Goal: Information Seeking & Learning: Learn about a topic

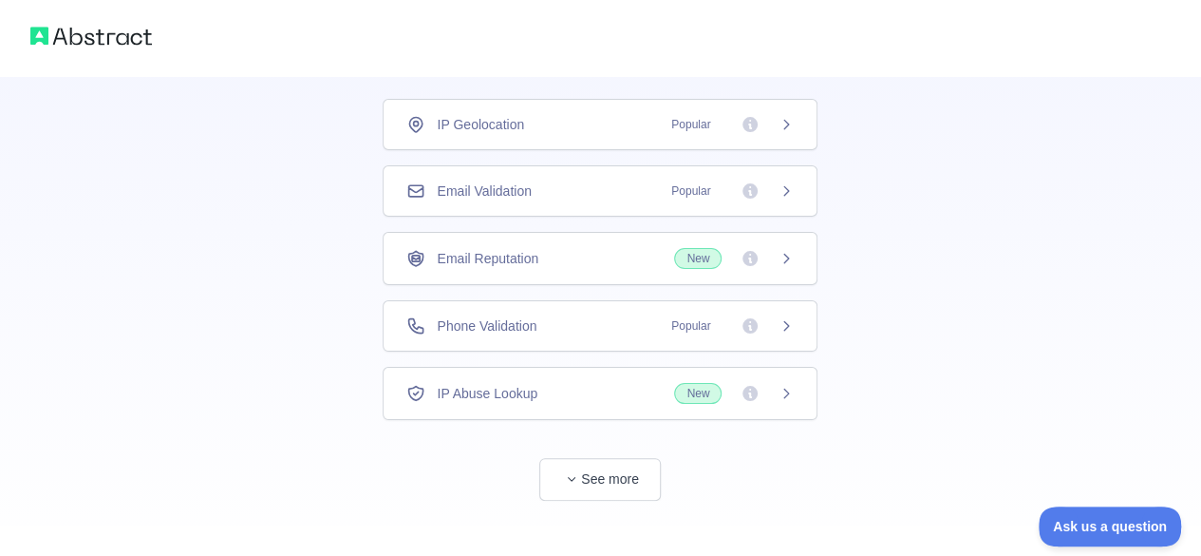
scroll to position [137, 0]
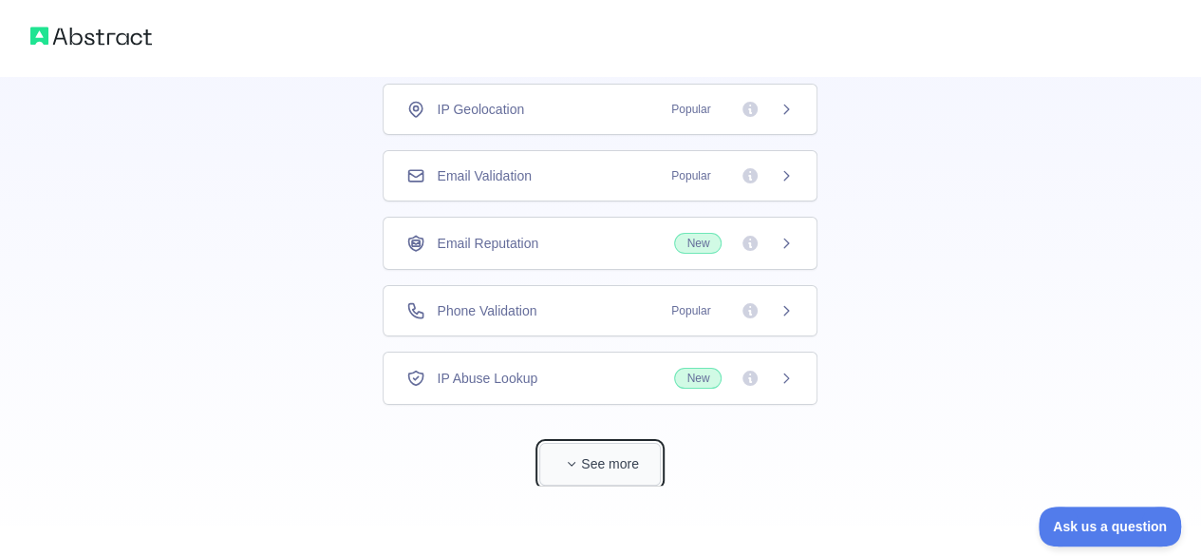
click at [624, 451] on button "See more" at bounding box center [600, 464] width 122 height 43
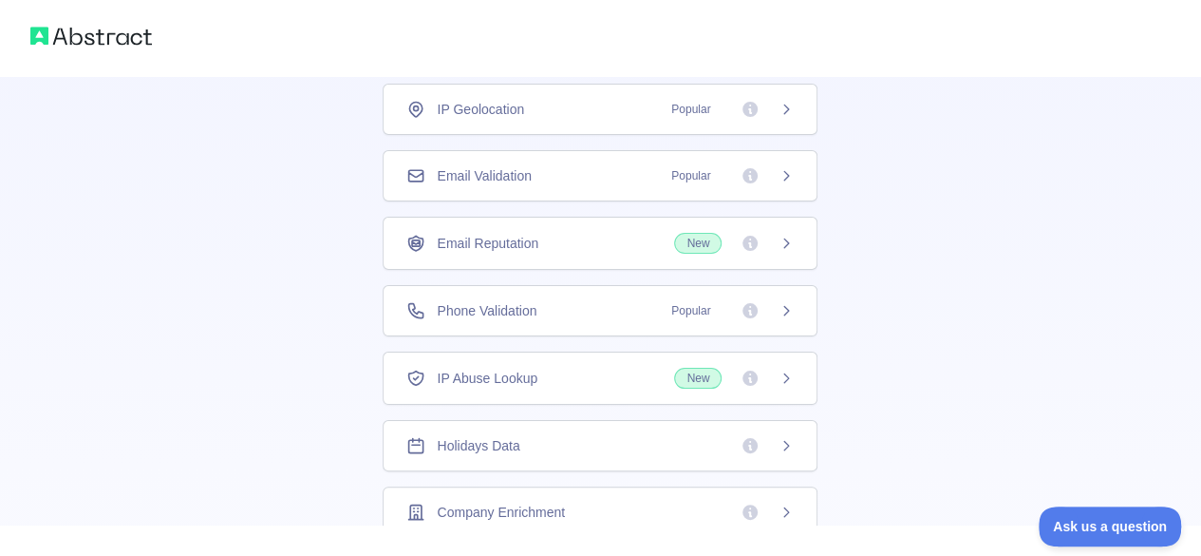
scroll to position [63, 0]
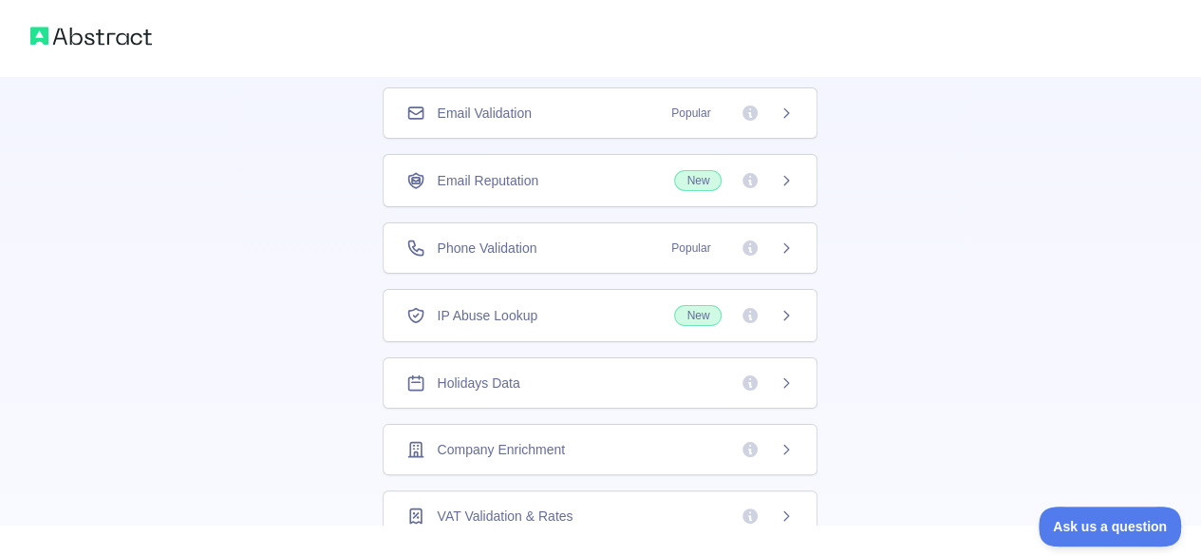
click at [629, 384] on div "Holidays Data" at bounding box center [599, 382] width 387 height 19
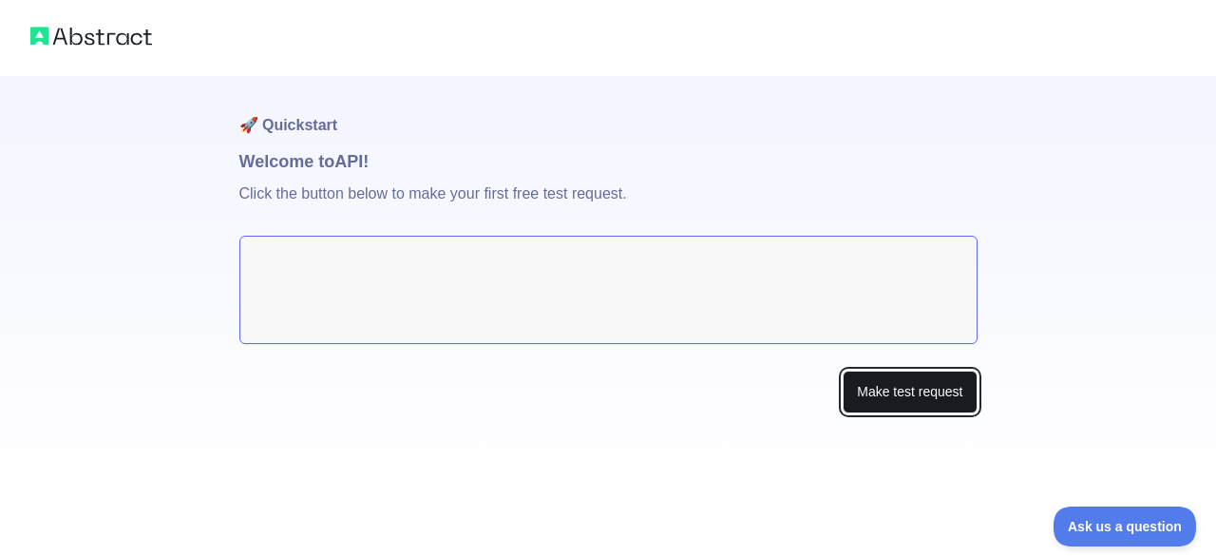
click at [891, 400] on button "Make test request" at bounding box center [909, 391] width 134 height 43
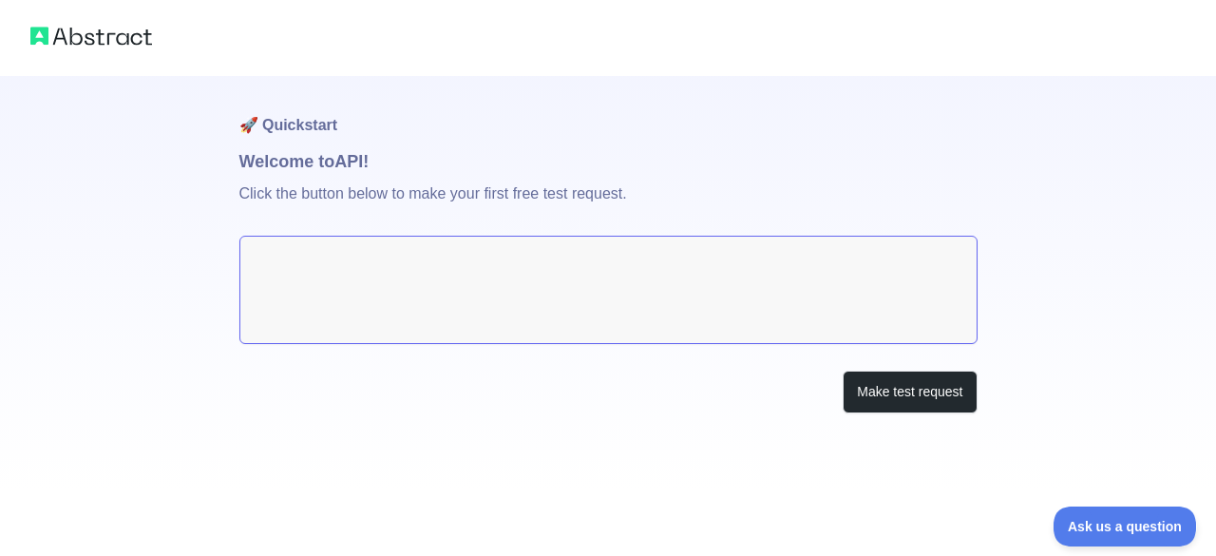
click at [363, 286] on textarea at bounding box center [608, 290] width 738 height 108
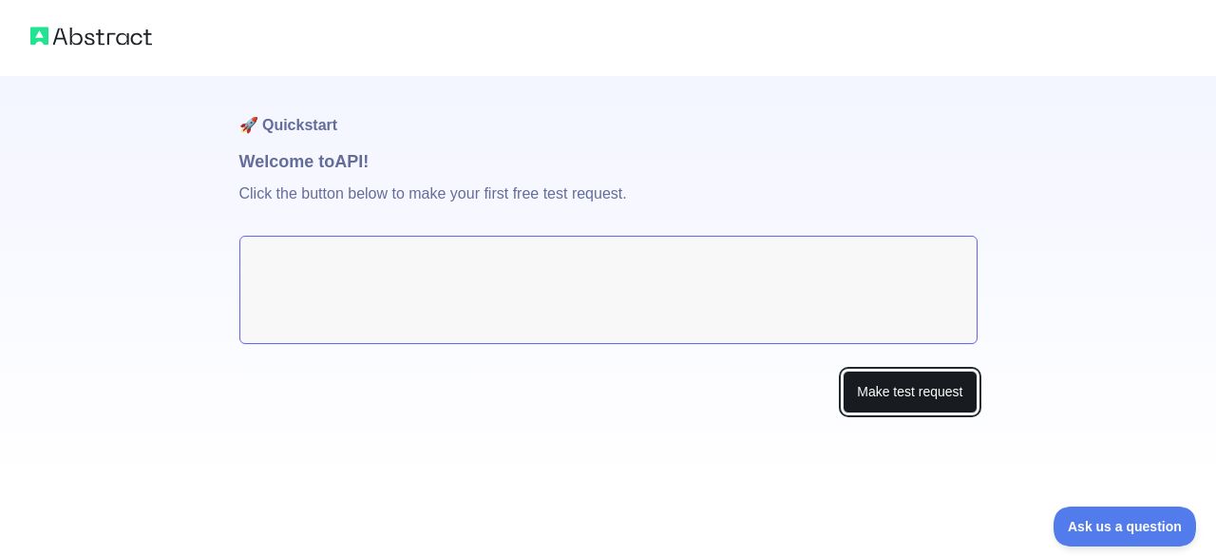
click at [921, 391] on button "Make test request" at bounding box center [909, 391] width 134 height 43
